Goal: Find specific page/section: Find specific page/section

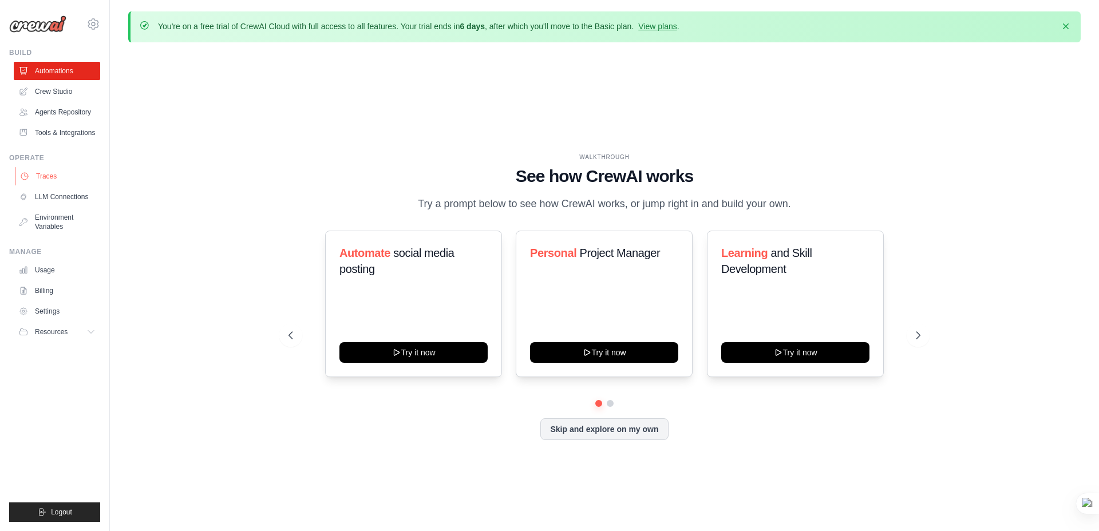
click at [39, 176] on link "Traces" at bounding box center [58, 176] width 86 height 18
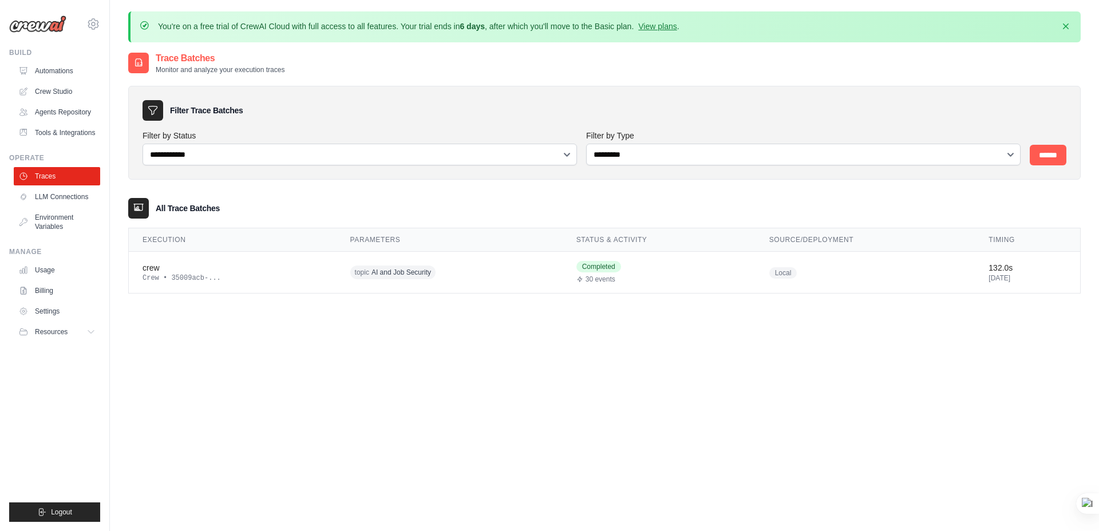
click at [398, 337] on div "**********" at bounding box center [604, 317] width 953 height 531
